Goal: Task Accomplishment & Management: Manage account settings

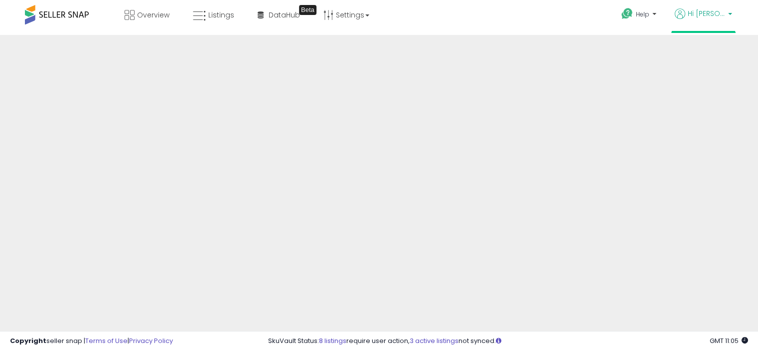
click at [726, 11] on p "Hi [PERSON_NAME]" at bounding box center [703, 14] width 57 height 12
click at [717, 51] on link "Account" at bounding box center [710, 51] width 26 height 9
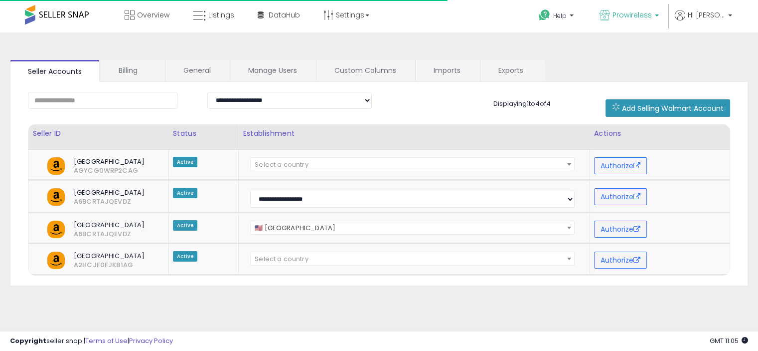
click at [659, 10] on p "Prowireless" at bounding box center [629, 16] width 59 height 12
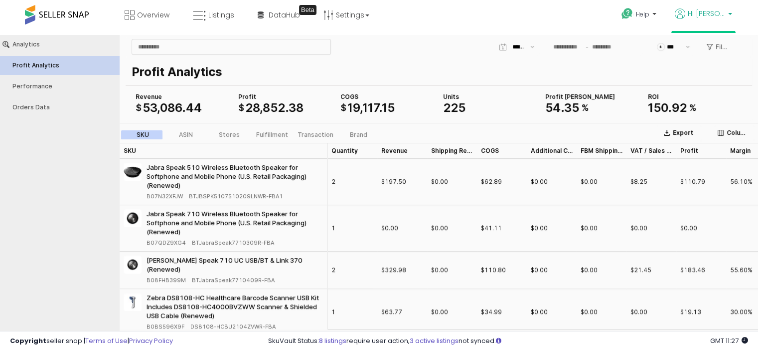
click at [728, 15] on p "Hi [PERSON_NAME]" at bounding box center [703, 14] width 57 height 12
click at [712, 54] on link "Account" at bounding box center [710, 51] width 26 height 9
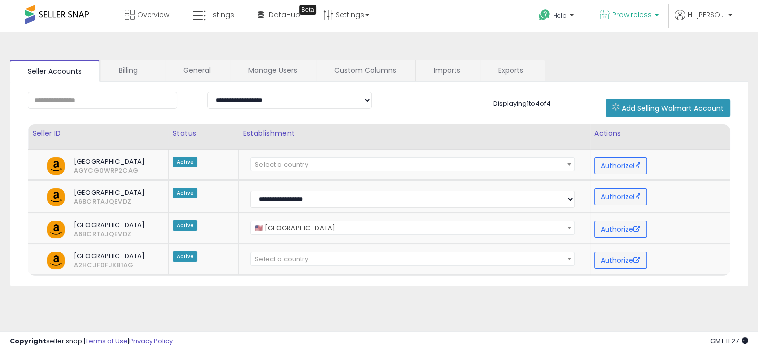
click at [652, 16] on span "Prowireless" at bounding box center [632, 15] width 39 height 10
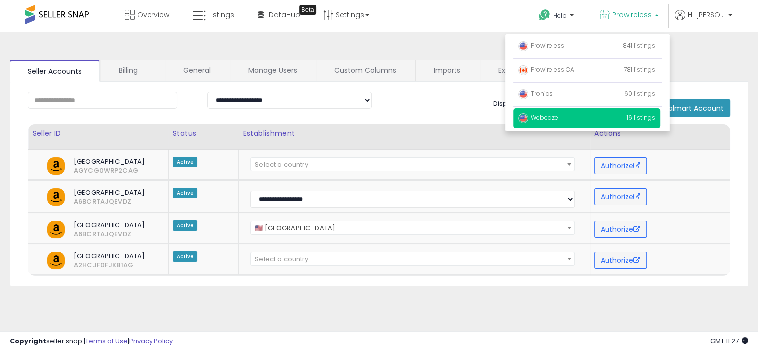
click at [591, 122] on p "Webeaze 16 listings" at bounding box center [587, 118] width 147 height 20
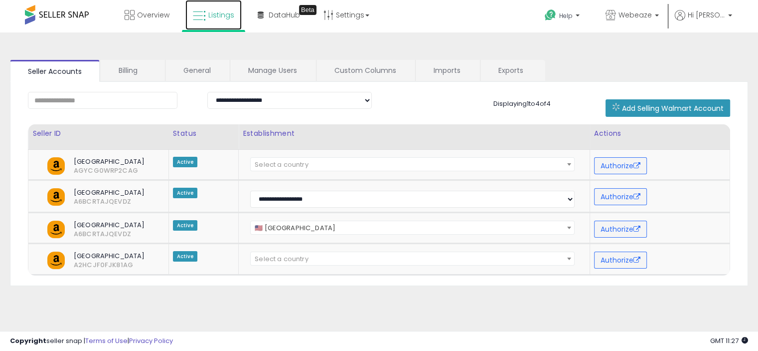
click at [210, 10] on span "Listings" at bounding box center [221, 15] width 26 height 10
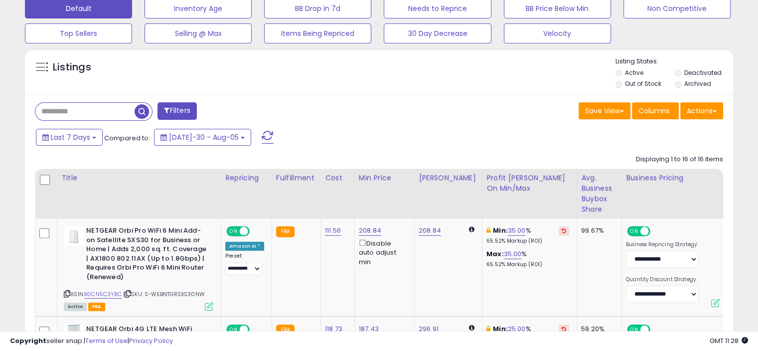
scroll to position [318, 0]
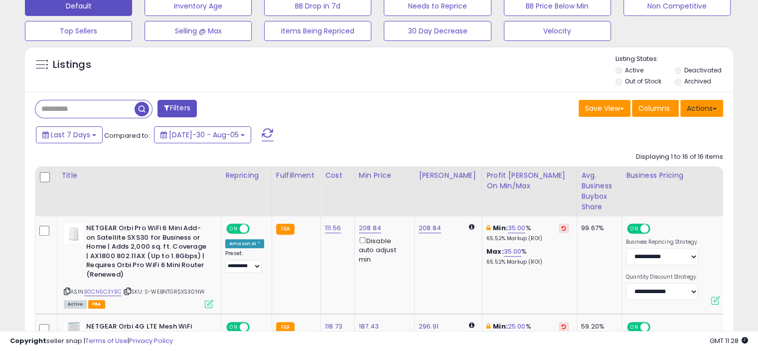
click at [715, 110] on button "Actions" at bounding box center [702, 108] width 43 height 17
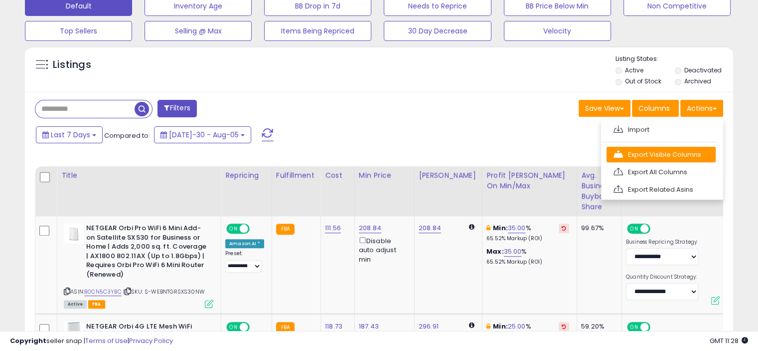
click at [672, 149] on link "Export Visible Columns" at bounding box center [661, 154] width 109 height 15
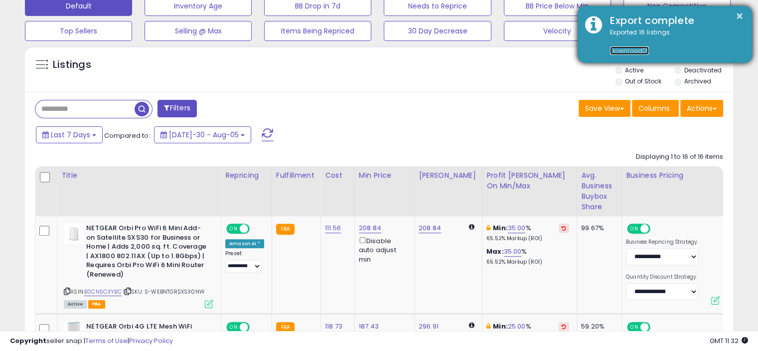
click at [624, 50] on link "Download" at bounding box center [629, 50] width 39 height 8
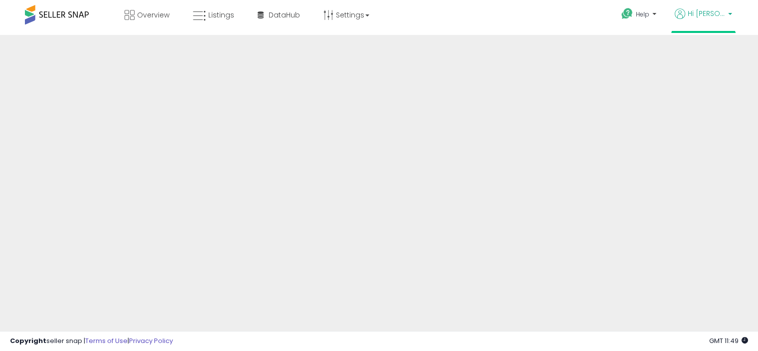
click at [721, 22] on link "Hi [PERSON_NAME]" at bounding box center [703, 19] width 57 height 22
click at [716, 56] on link "Account" at bounding box center [710, 51] width 26 height 9
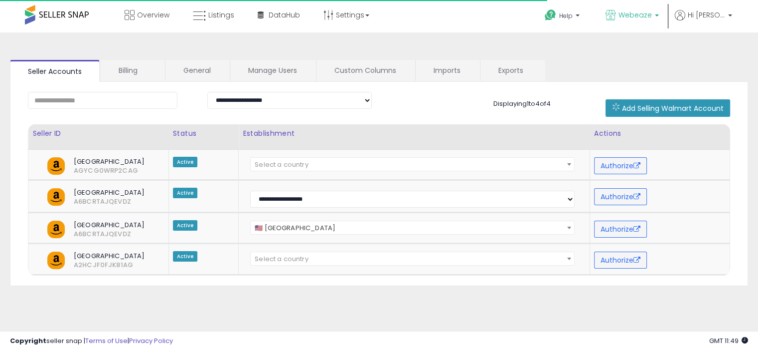
click at [659, 13] on p "Webeaze" at bounding box center [632, 16] width 53 height 12
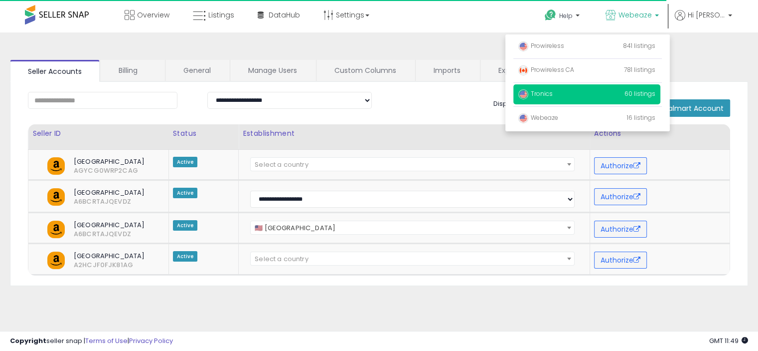
click at [625, 90] on p "Tronics 60 listings" at bounding box center [587, 94] width 147 height 20
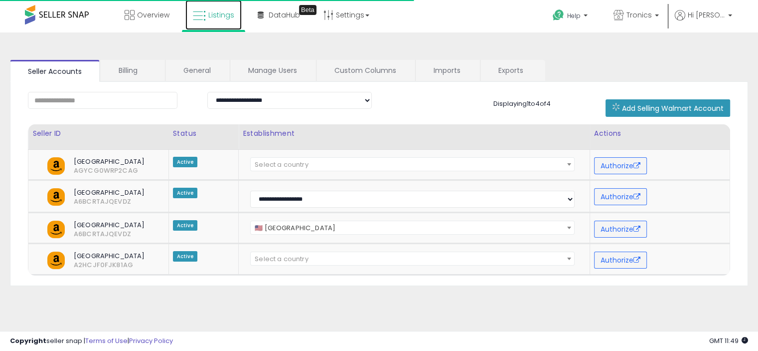
click at [219, 15] on span "Listings" at bounding box center [221, 15] width 26 height 10
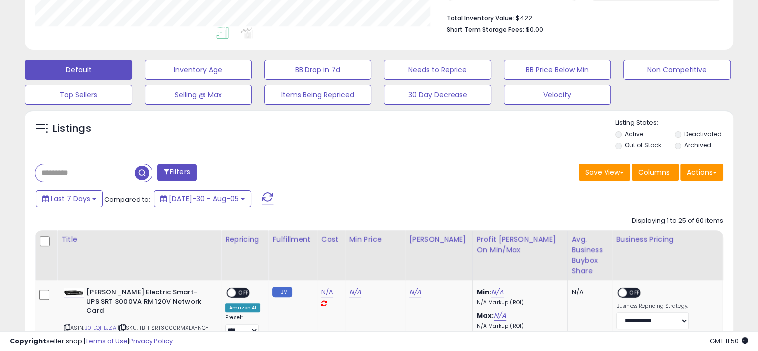
scroll to position [258, 0]
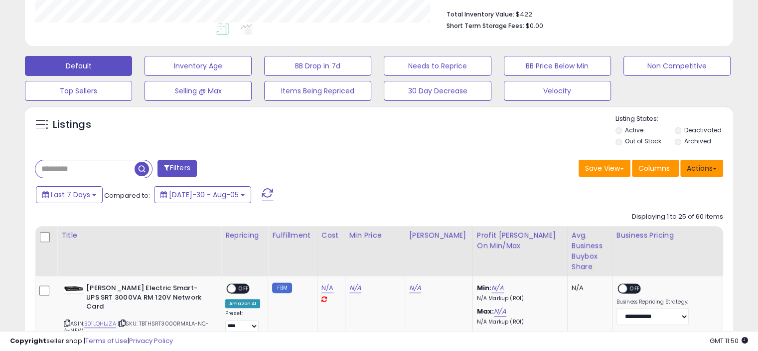
click at [713, 162] on button "Actions" at bounding box center [702, 168] width 43 height 17
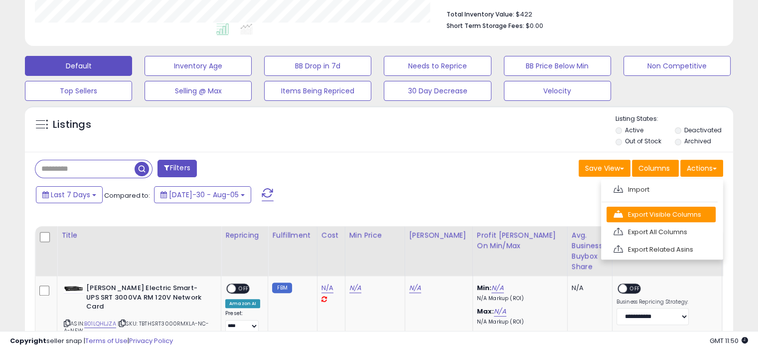
click at [682, 216] on link "Export Visible Columns" at bounding box center [661, 213] width 109 height 15
